Goal: Task Accomplishment & Management: Complete application form

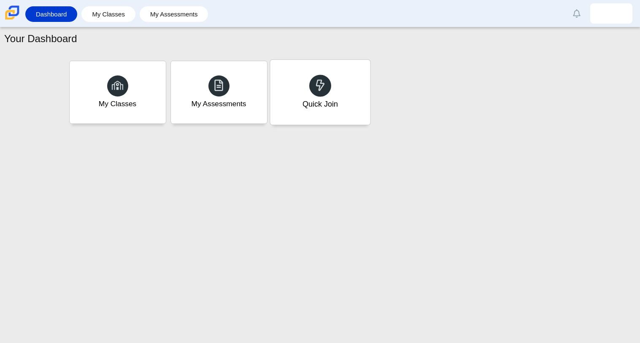
click at [351, 94] on div "Quick Join" at bounding box center [320, 92] width 100 height 65
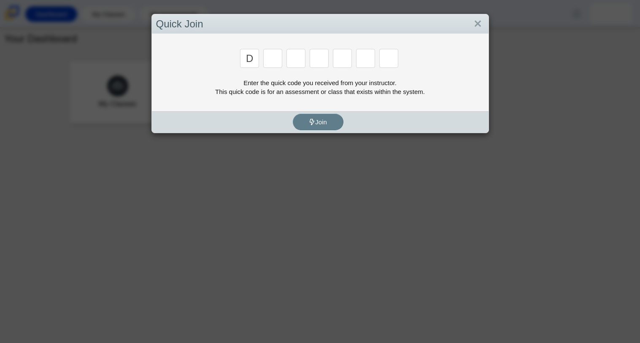
type input "d"
type input "a"
type input "w"
type input "n"
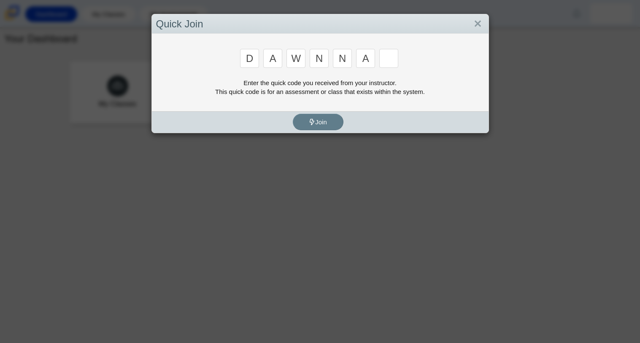
type input "a"
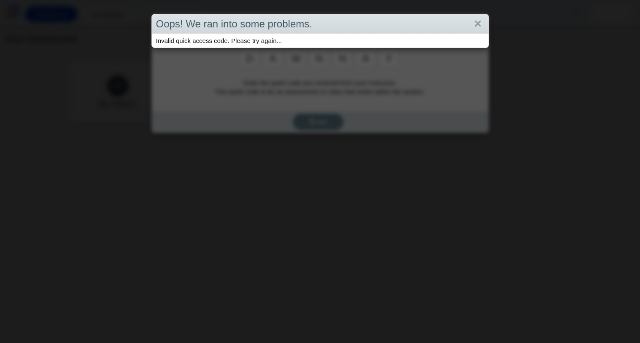
type input "y"
click at [481, 18] on link "Close" at bounding box center [477, 24] width 13 height 14
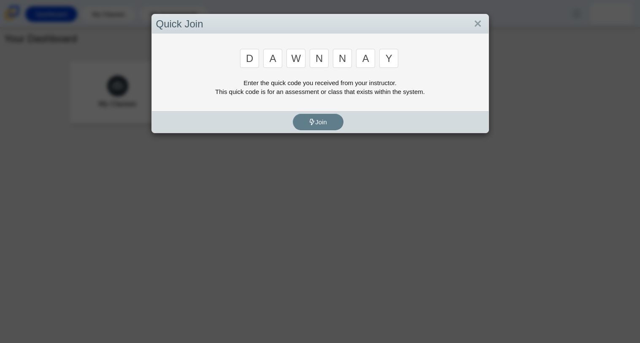
click at [395, 64] on input "y" at bounding box center [388, 58] width 19 height 19
type input "n"
type input "a"
type input "y"
type input "3"
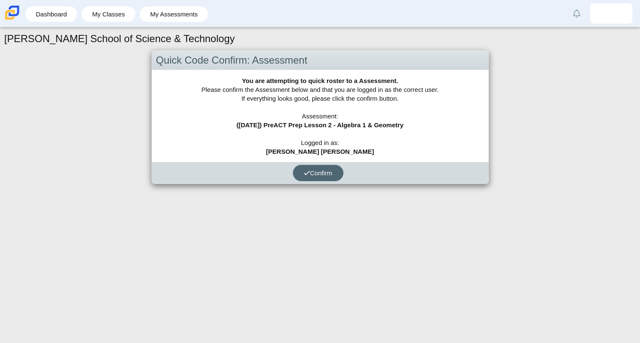
click at [326, 178] on button "Confirm" at bounding box center [318, 173] width 51 height 16
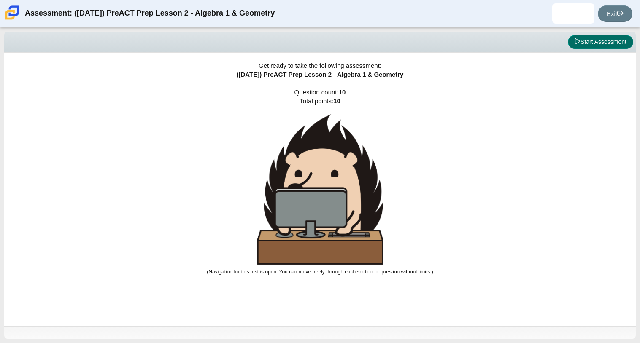
click at [601, 39] on button "Start Assessment" at bounding box center [600, 42] width 65 height 14
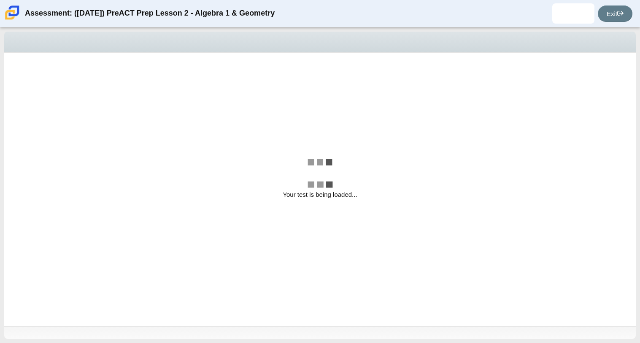
select select "bbf5d072-3e0b-44c4-9a12-6e7c9033f65b"
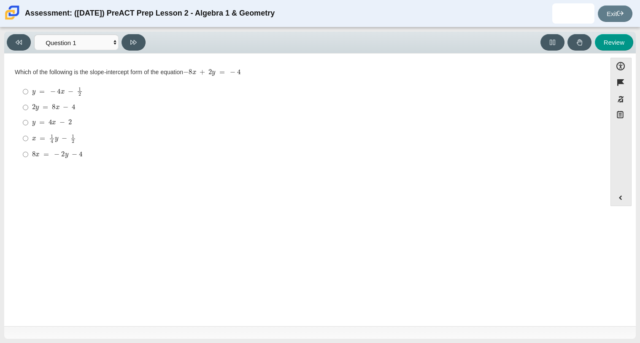
click at [32, 137] on mjx-math "Assessment items" at bounding box center [54, 138] width 44 height 9
click at [28, 137] on input "x = 1 4 y − 1 2 x = 1 4 y − 1 2" at bounding box center [25, 138] width 5 height 16
radio input "true"
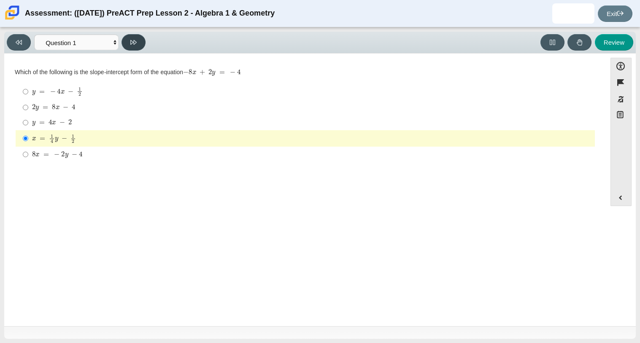
click at [140, 35] on button at bounding box center [133, 42] width 24 height 16
select select "ec95ace6-bebc-42b8-9428-40567494d4da"
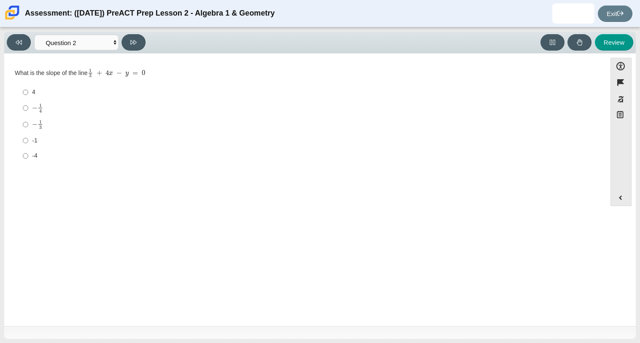
click at [42, 123] on mjx-frac "Assessment items" at bounding box center [40, 124] width 5 height 9
click at [28, 123] on input "− 1 3 negative 1 third" at bounding box center [25, 124] width 5 height 16
radio input "true"
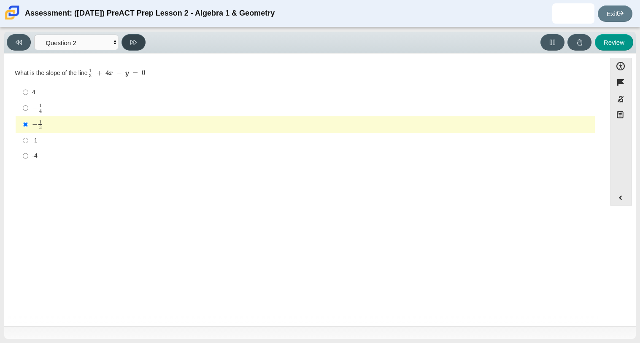
click at [136, 45] on icon at bounding box center [133, 42] width 6 height 6
select select "ce81fe10-bf29-4b5e-8bd7-4f47f2fed4d8"
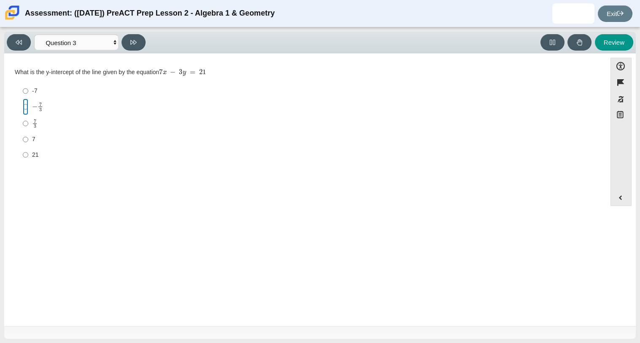
click at [26, 106] on input "− 7 3 negative 7 thirds" at bounding box center [25, 107] width 5 height 16
radio input "true"
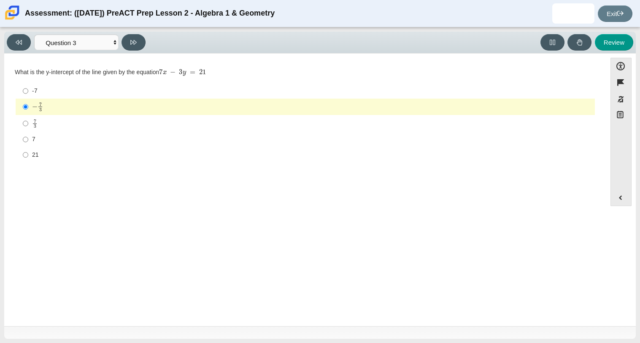
click at [29, 149] on label "21 21" at bounding box center [306, 154] width 578 height 15
click at [28, 149] on input "21 21" at bounding box center [25, 154] width 5 height 15
radio input "true"
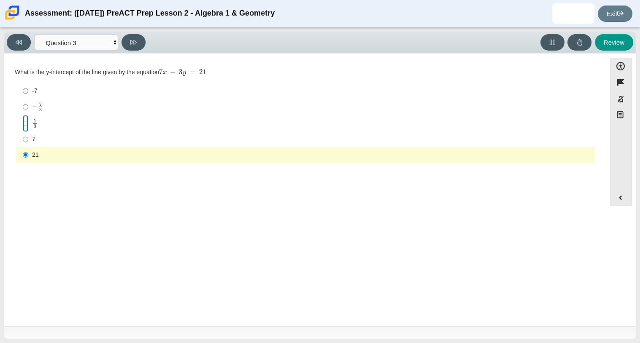
click at [26, 132] on input "7 3 7 thirds" at bounding box center [25, 123] width 5 height 16
radio input "true"
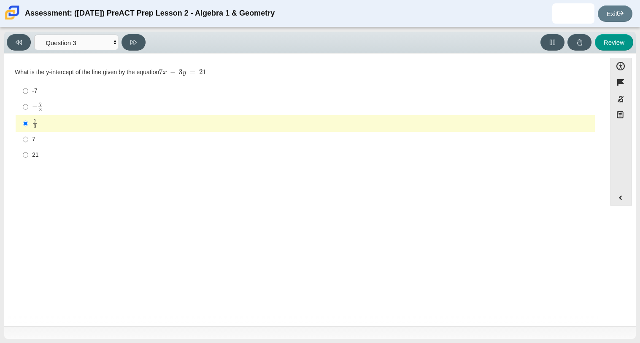
click at [31, 138] on label "7 7" at bounding box center [306, 139] width 578 height 15
click at [28, 138] on input "7 7" at bounding box center [25, 139] width 5 height 15
radio input "true"
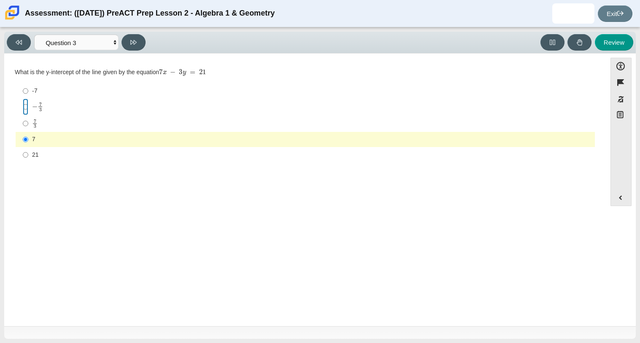
click at [23, 109] on input "− 7 3 negative 7 thirds" at bounding box center [25, 107] width 5 height 16
radio input "true"
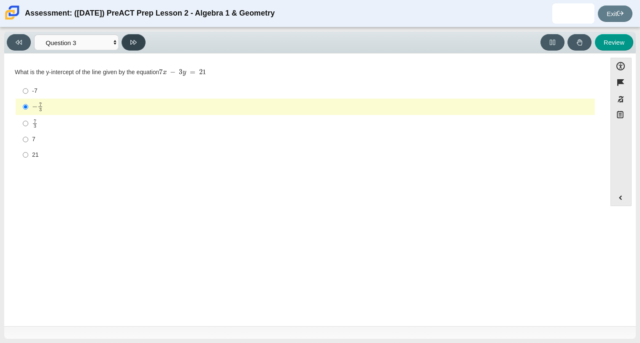
click at [136, 45] on icon at bounding box center [133, 42] width 6 height 6
select select "210571de-36a6-4d8e-a361-ceff8ef801dc"
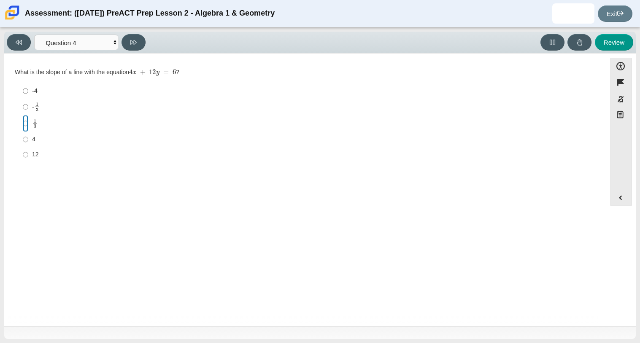
click at [23, 122] on input "1 3 1 third" at bounding box center [25, 123] width 5 height 16
radio input "true"
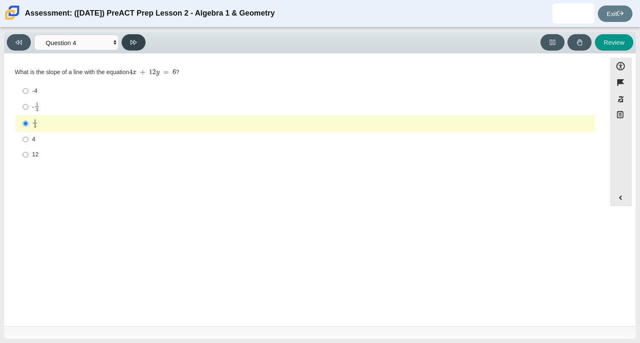
click at [132, 41] on icon at bounding box center [133, 42] width 6 height 5
select select "489dcffd-4e6a-49cf-a9d6-ad1d4a911a4e"
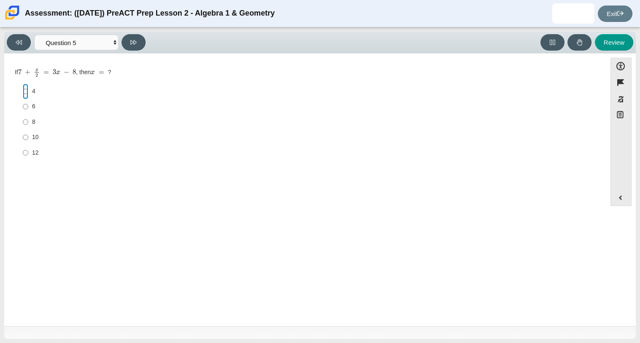
click at [26, 95] on input "4 4" at bounding box center [25, 91] width 5 height 15
radio input "true"
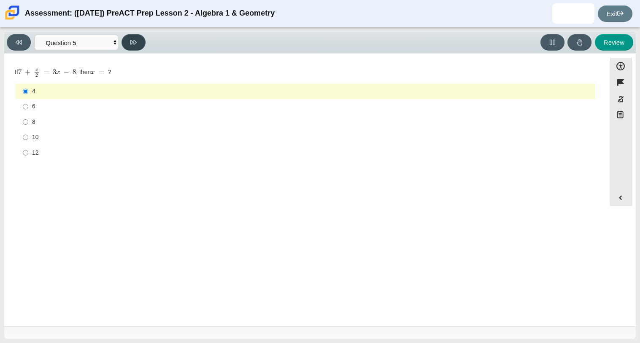
click at [125, 40] on button at bounding box center [133, 42] width 24 height 16
select select "ed62e223-81bd-4cbf-ab48-ab975844bd1f"
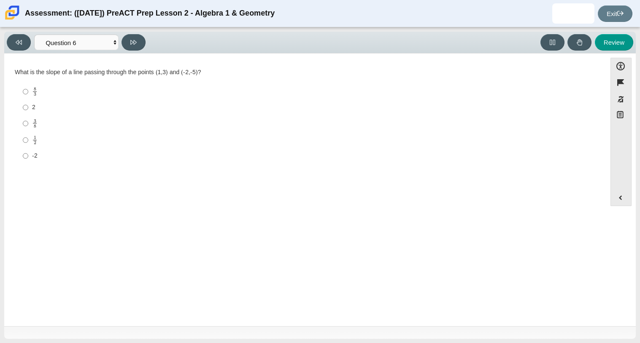
click at [30, 140] on label "1 2 1 half" at bounding box center [306, 140] width 578 height 16
click at [28, 140] on input "1 2 1 half" at bounding box center [25, 140] width 5 height 16
radio input "true"
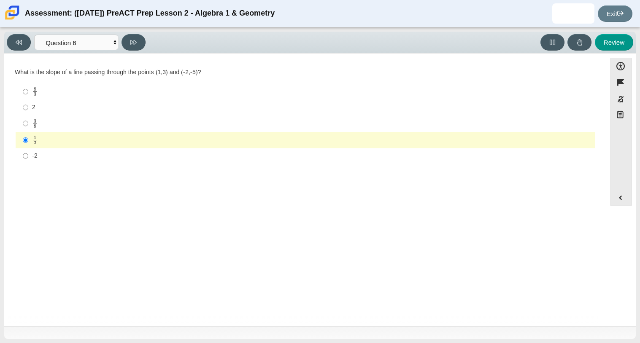
click at [32, 93] on mjx-frac "Assessment items" at bounding box center [34, 91] width 5 height 9
click at [28, 93] on input "8 3 8 thirds" at bounding box center [25, 92] width 5 height 16
radio input "true"
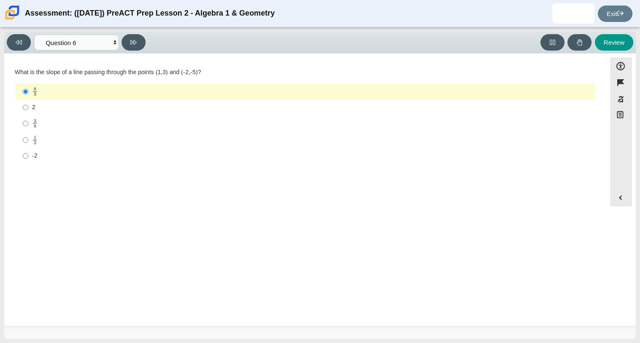
drag, startPoint x: 121, startPoint y: 125, endPoint x: 126, endPoint y: 132, distance: 8.5
click at [126, 132] on ul "8 3 8 thirds 2 2 3 8 3 eighths 1 2 1 half -2 -2" at bounding box center [305, 123] width 580 height 81
click at [116, 122] on div "3 8" at bounding box center [311, 124] width 559 height 10
click at [28, 122] on input "3 8 3 eighths" at bounding box center [25, 123] width 5 height 16
radio input "true"
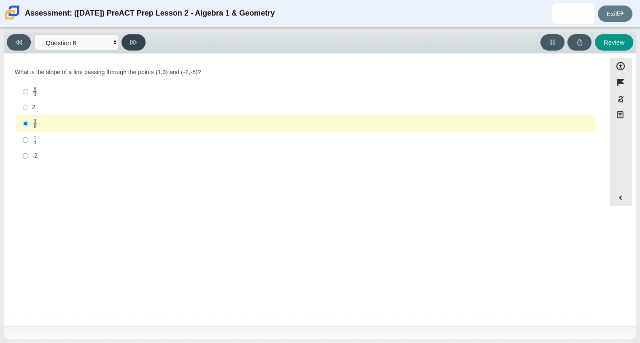
click at [137, 45] on button at bounding box center [133, 42] width 24 height 16
select select "96b71634-eacb-4f7e-8aef-411727d9bcba"
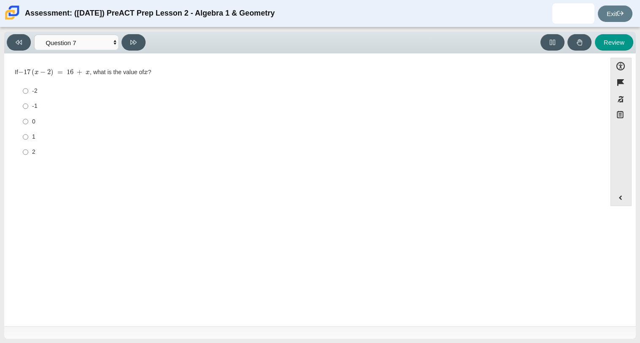
click at [36, 106] on div "-1" at bounding box center [311, 106] width 559 height 8
click at [28, 106] on input "-1 -1" at bounding box center [25, 106] width 5 height 15
radio input "true"
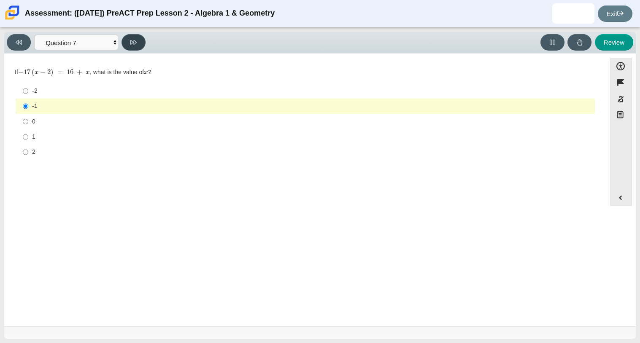
click at [128, 42] on button at bounding box center [133, 42] width 24 height 16
select select "89427bb7-e313-4f00-988f-8b8255897029"
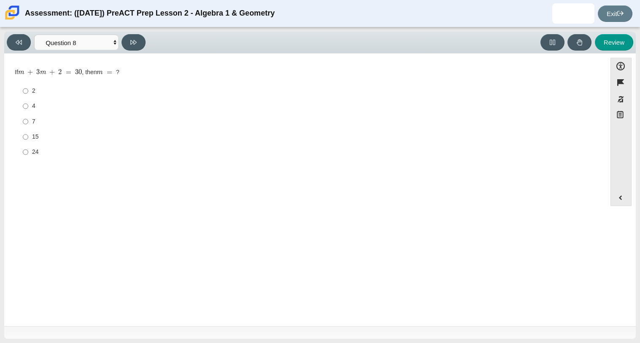
click at [38, 112] on label "4 4" at bounding box center [306, 106] width 578 height 15
click at [28, 112] on input "4 4" at bounding box center [25, 106] width 5 height 15
radio input "true"
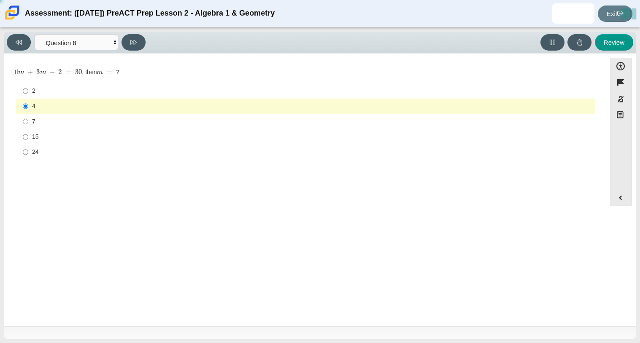
click at [42, 120] on div "7" at bounding box center [311, 122] width 559 height 8
click at [28, 120] on input "7 7" at bounding box center [25, 121] width 5 height 15
radio input "true"
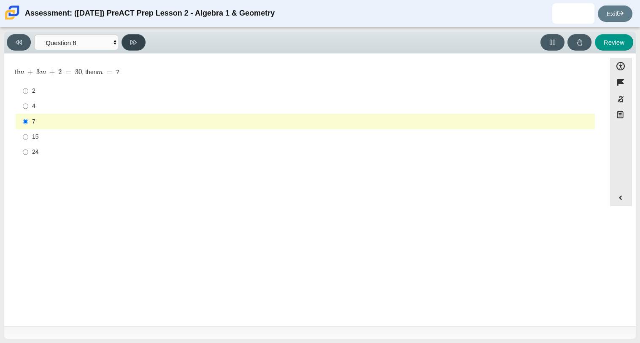
click at [130, 38] on button at bounding box center [133, 42] width 24 height 16
select select "14773eaf-2ca1-47ae-afe7-a624a56f34b3"
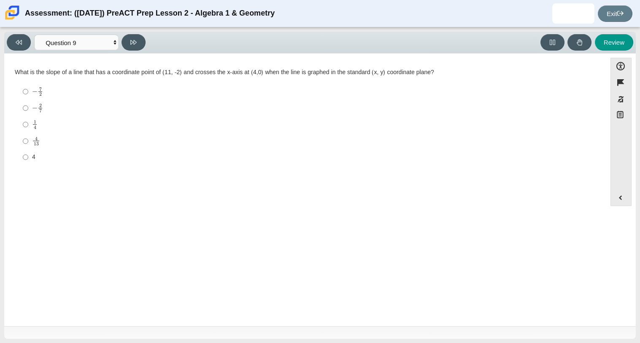
click at [30, 140] on label "4 13 4 over 13" at bounding box center [306, 141] width 578 height 16
click at [28, 140] on input "4 13 4 over 13" at bounding box center [25, 141] width 5 height 16
radio input "true"
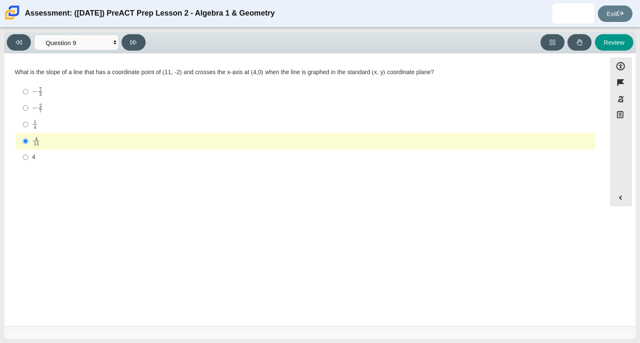
click at [106, 94] on div "− 7 2" at bounding box center [311, 91] width 559 height 9
click at [28, 94] on input "− 7 2 negative 7 halves" at bounding box center [25, 92] width 5 height 16
radio input "true"
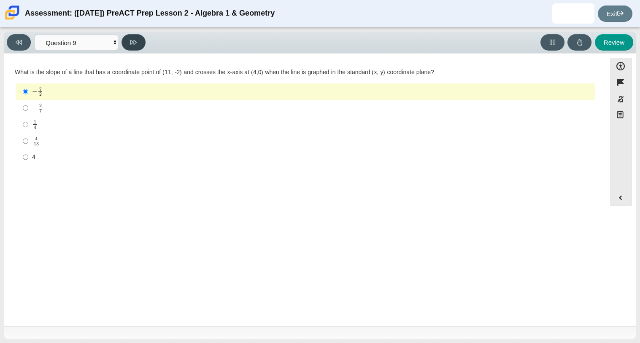
click at [135, 43] on icon at bounding box center [133, 42] width 6 height 6
select select "97f4f5fa-a52e-4fed-af51-565bfcdf47cb"
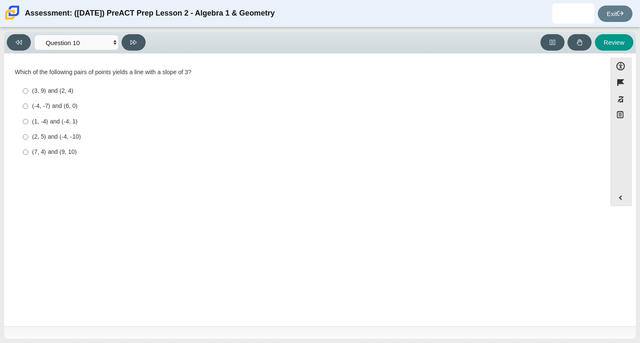
click at [79, 106] on div "(-4, -7) and (6, 0)" at bounding box center [311, 106] width 559 height 8
click at [28, 106] on input "(-4, -7) and (6, 0) (-4, -7) and (6, 0)" at bounding box center [25, 106] width 5 height 15
radio input "true"
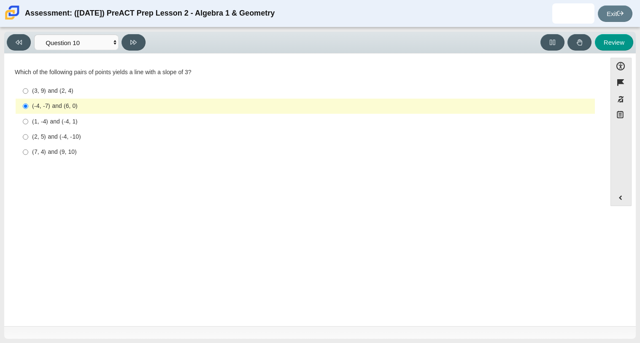
click at [86, 89] on div "(3, 9) and (2, 4)" at bounding box center [311, 91] width 559 height 8
click at [28, 89] on input "(3, 9) and (2, 4) (3, 9) and (2, 4)" at bounding box center [25, 91] width 5 height 15
radio input "true"
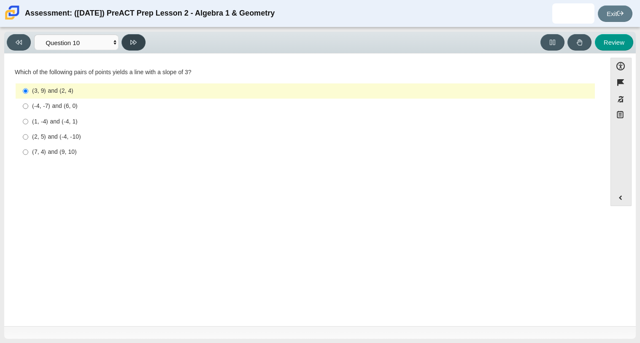
click at [140, 38] on button at bounding box center [133, 42] width 24 height 16
select select "review"
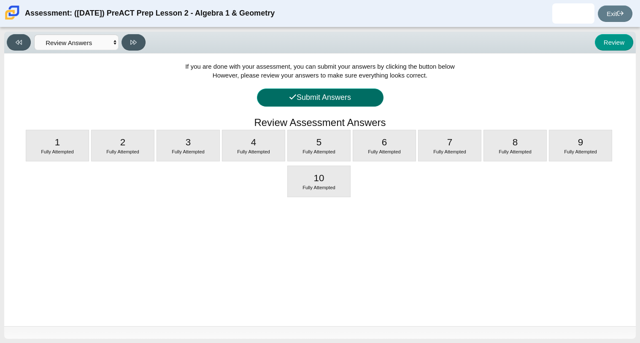
click at [302, 94] on button "Submit Answers" at bounding box center [320, 98] width 127 height 18
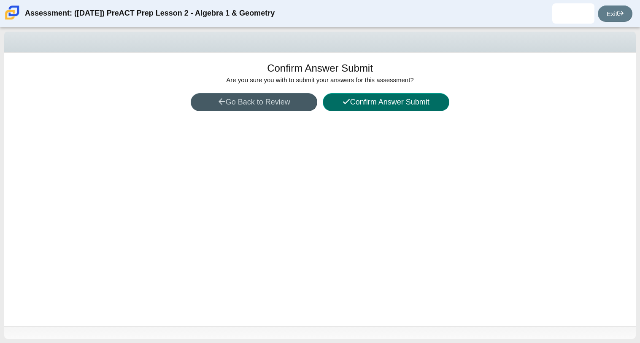
click at [373, 110] on button "Confirm Answer Submit" at bounding box center [386, 102] width 127 height 18
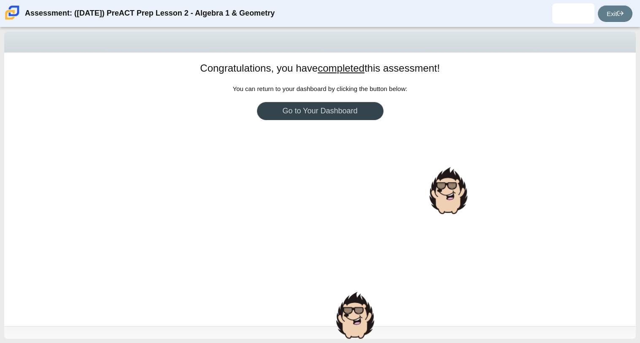
click at [376, 109] on link "Go to Your Dashboard" at bounding box center [320, 111] width 127 height 18
